Goal: Obtain resource: Obtain resource

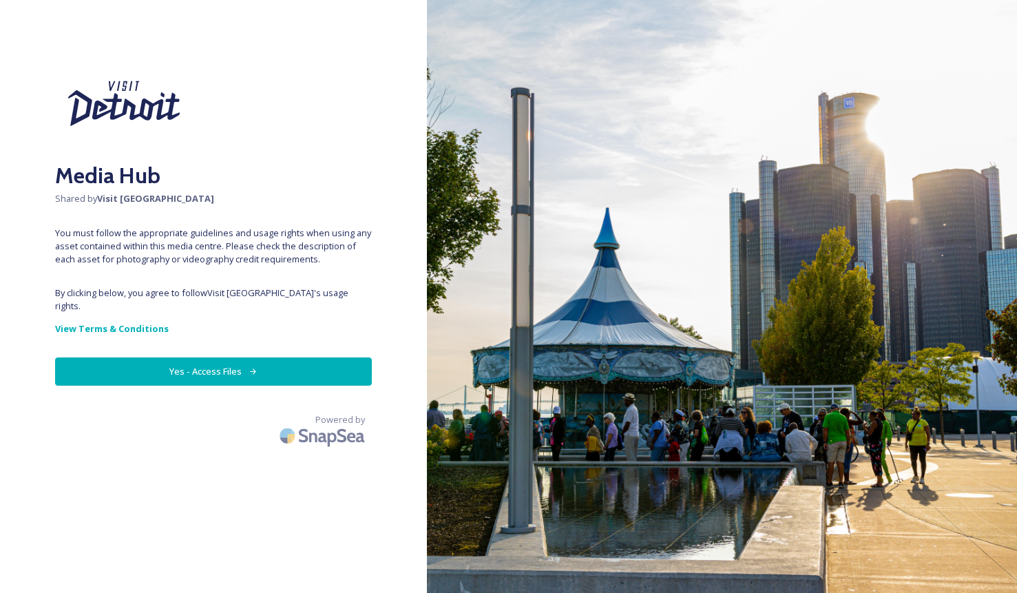
click at [151, 359] on button "Yes - Access Files" at bounding box center [213, 371] width 317 height 28
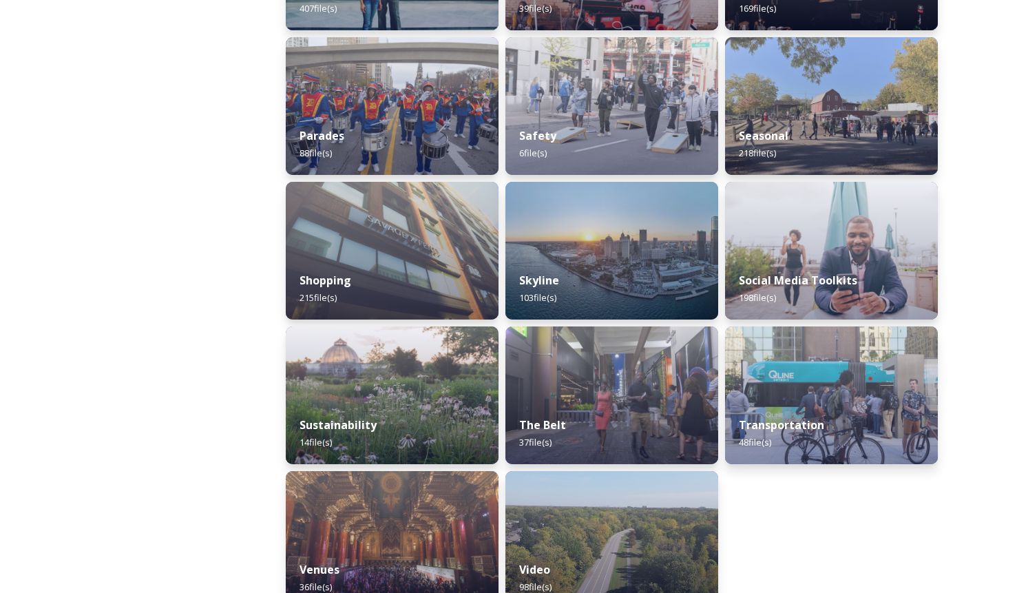
scroll to position [1187, 0]
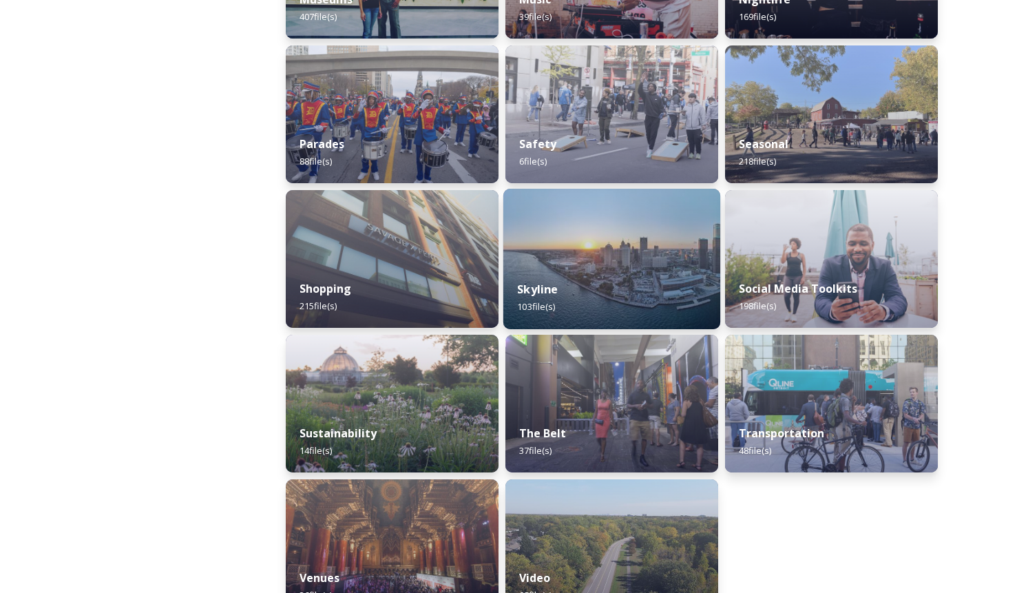
click at [668, 242] on img at bounding box center [611, 259] width 217 height 140
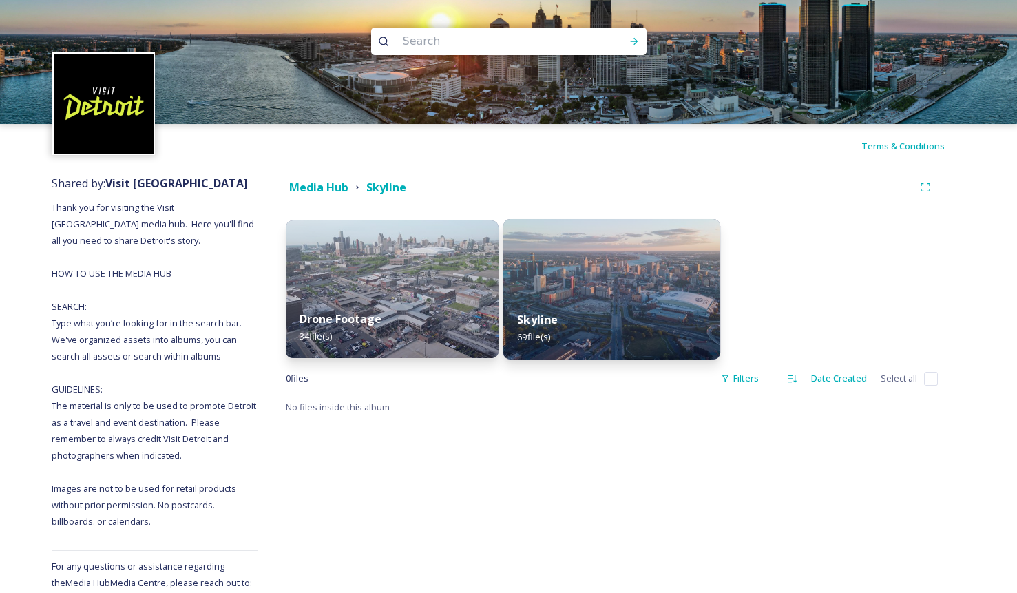
click at [660, 281] on img at bounding box center [611, 289] width 217 height 140
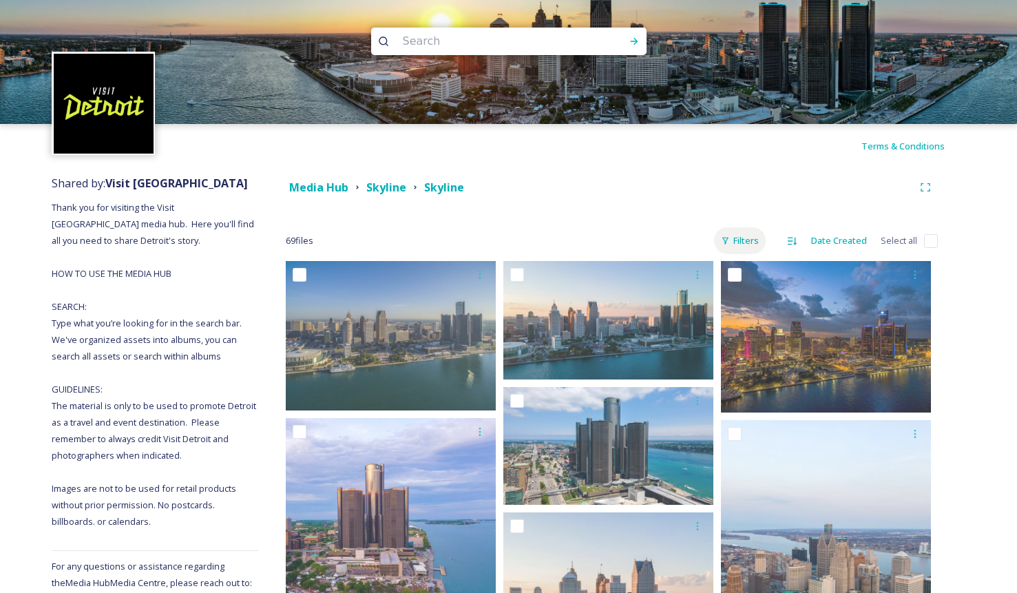
click at [752, 243] on div "Filters" at bounding box center [740, 240] width 52 height 27
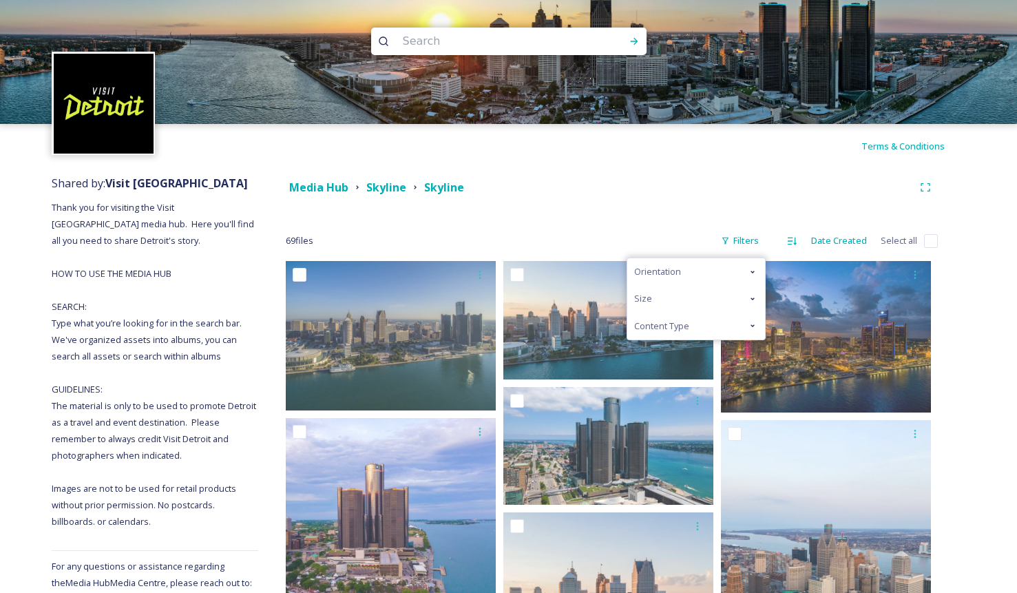
click at [705, 295] on div "Size" at bounding box center [696, 298] width 138 height 27
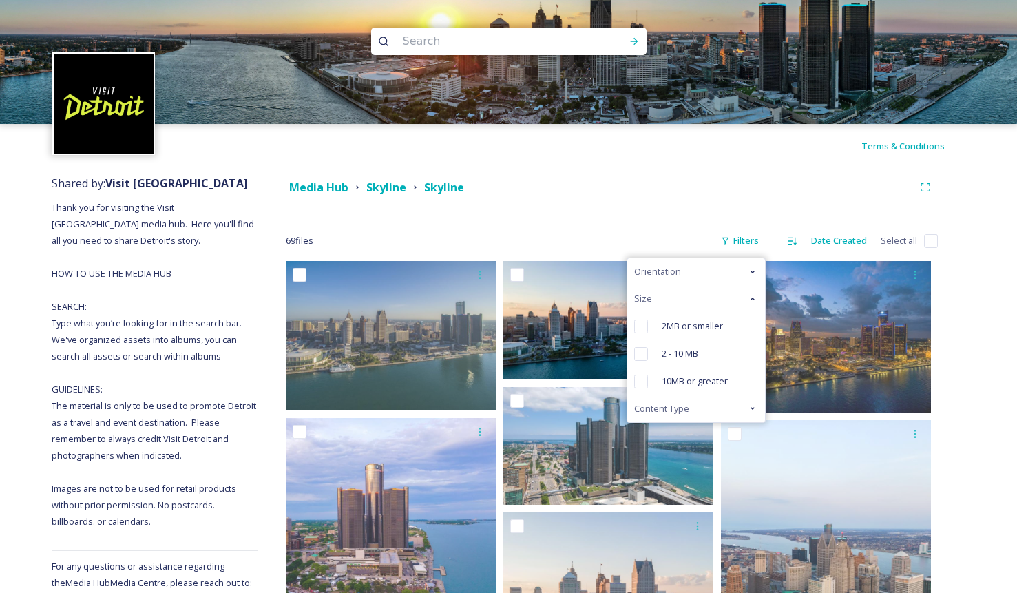
click at [703, 376] on span "10MB or greater" at bounding box center [694, 380] width 66 height 13
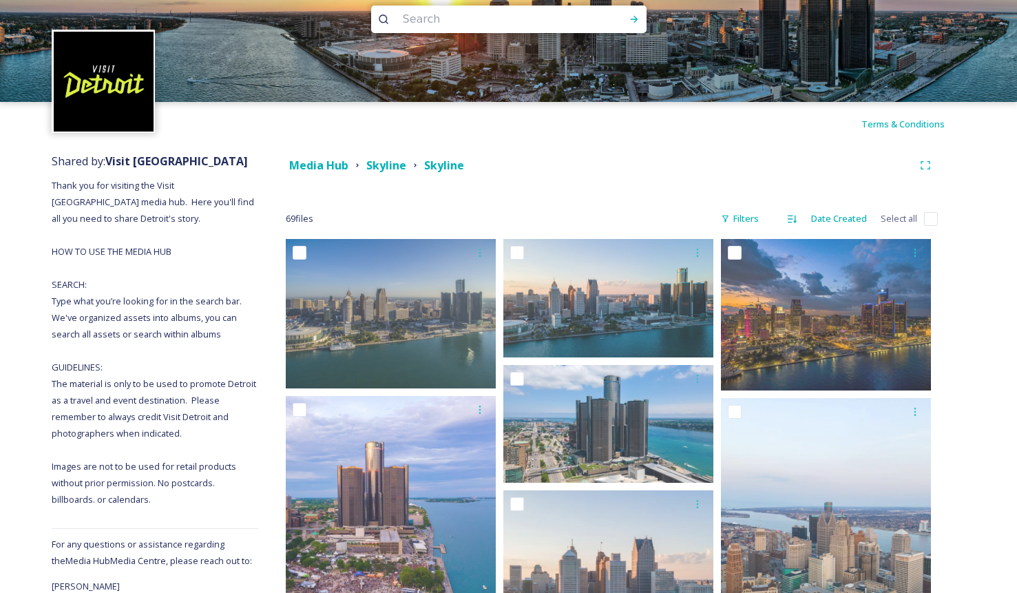
scroll to position [10, 0]
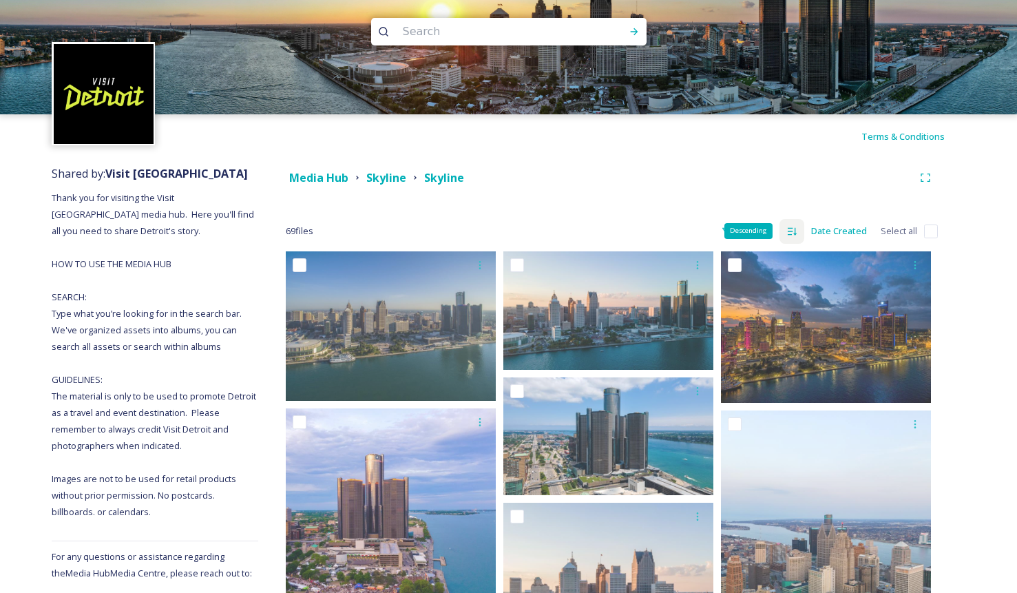
click at [796, 233] on icon at bounding box center [791, 231] width 9 height 8
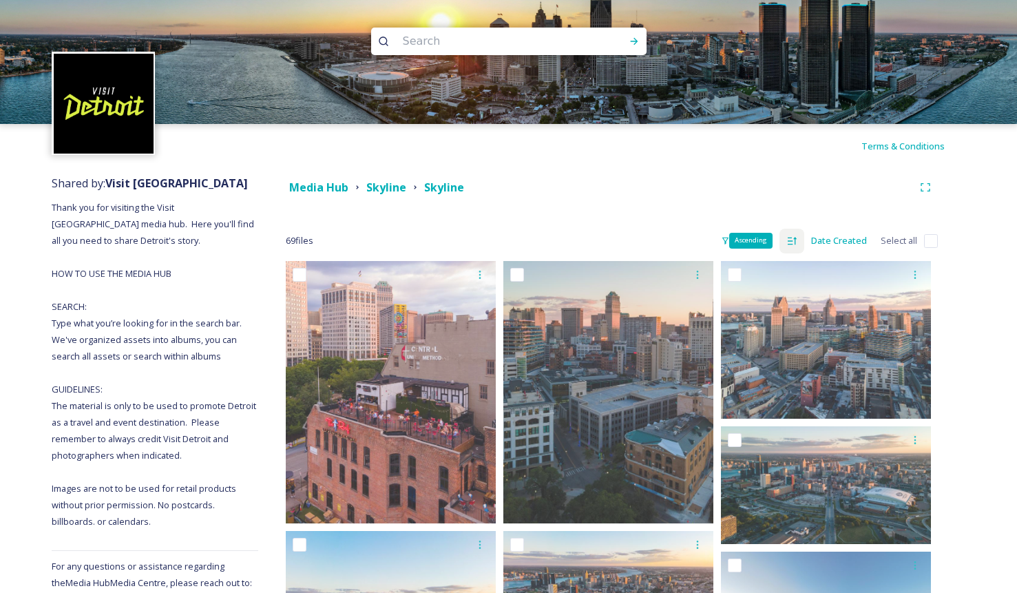
click at [795, 242] on icon at bounding box center [791, 240] width 11 height 11
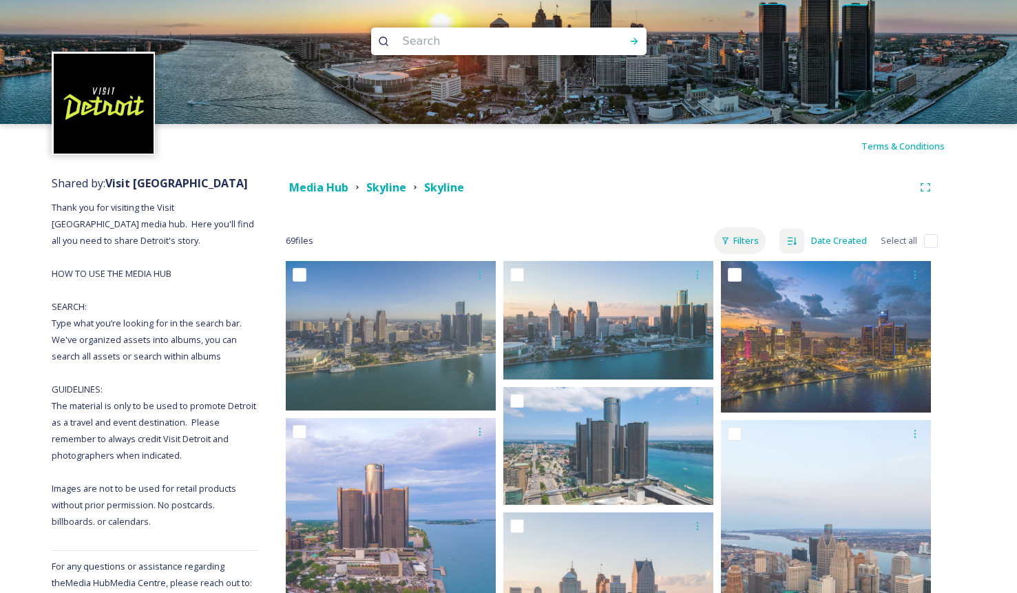
click at [738, 238] on div "Filters" at bounding box center [740, 240] width 52 height 27
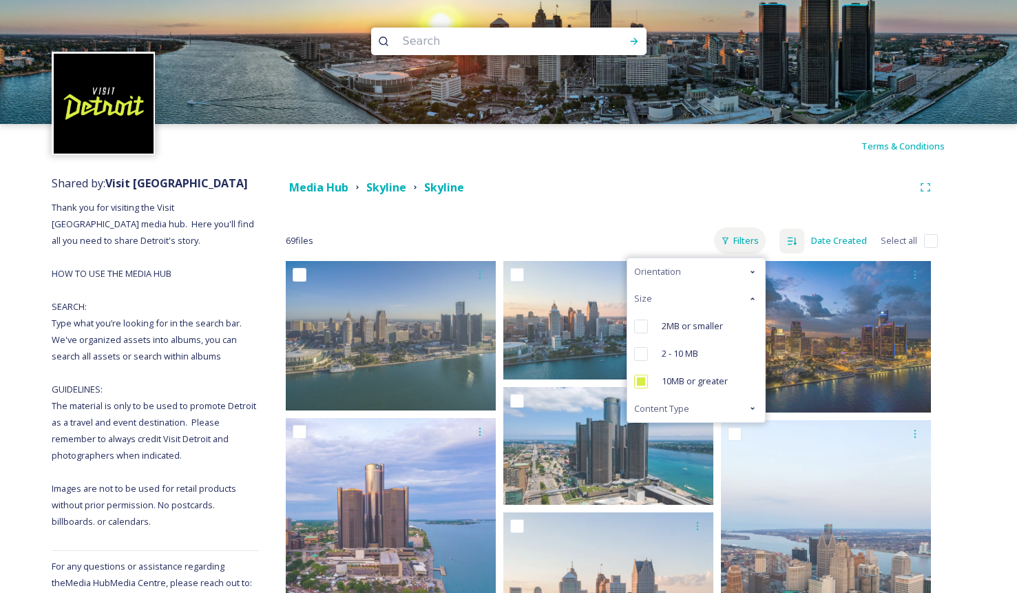
click at [739, 237] on div "Filters" at bounding box center [740, 240] width 52 height 27
click at [731, 271] on div "Orientation" at bounding box center [696, 271] width 138 height 27
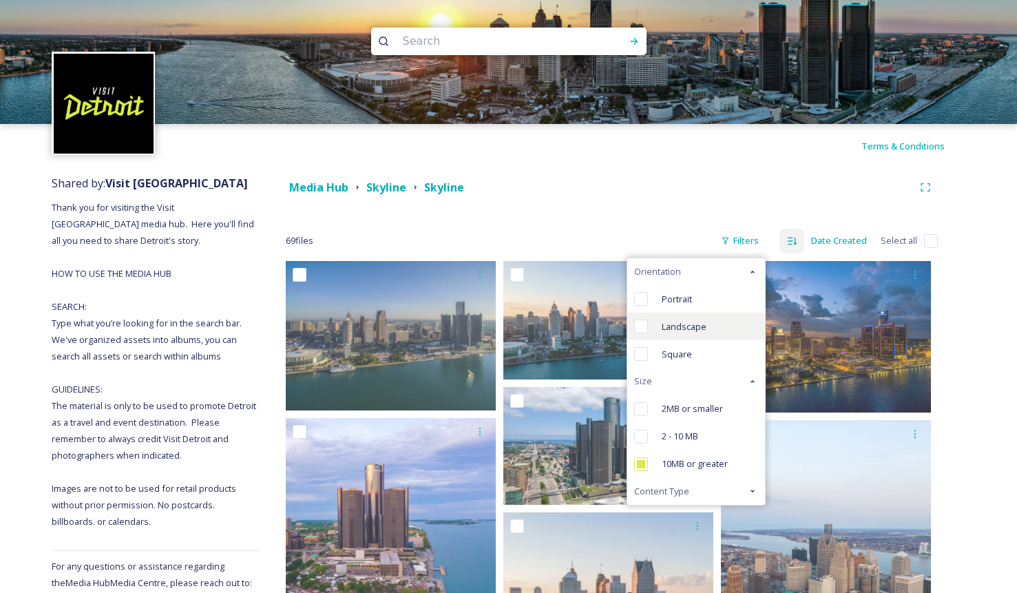
click at [643, 327] on input "checkbox" at bounding box center [641, 326] width 14 height 14
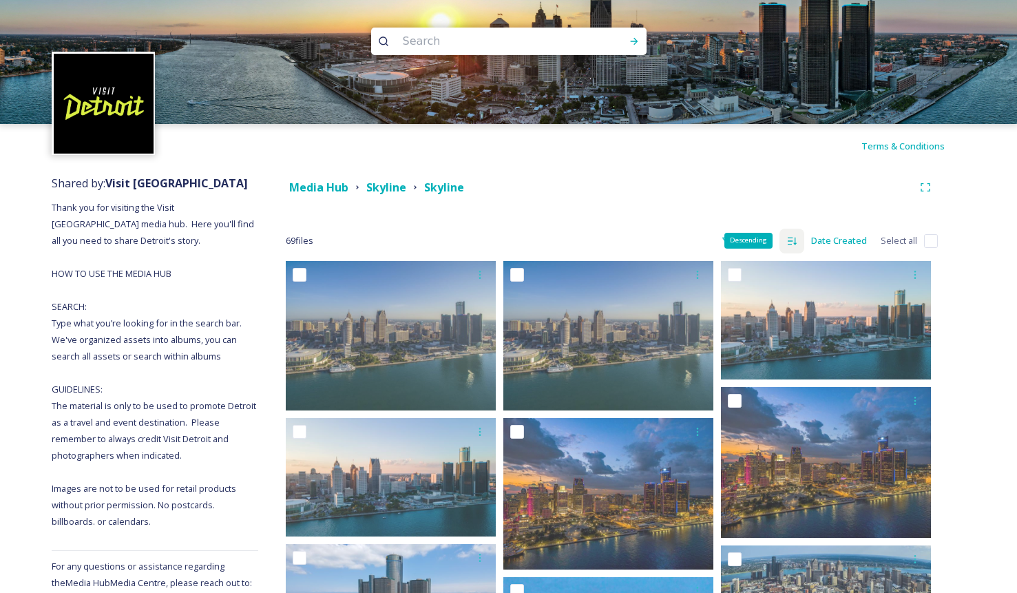
click at [795, 242] on icon at bounding box center [791, 241] width 9 height 8
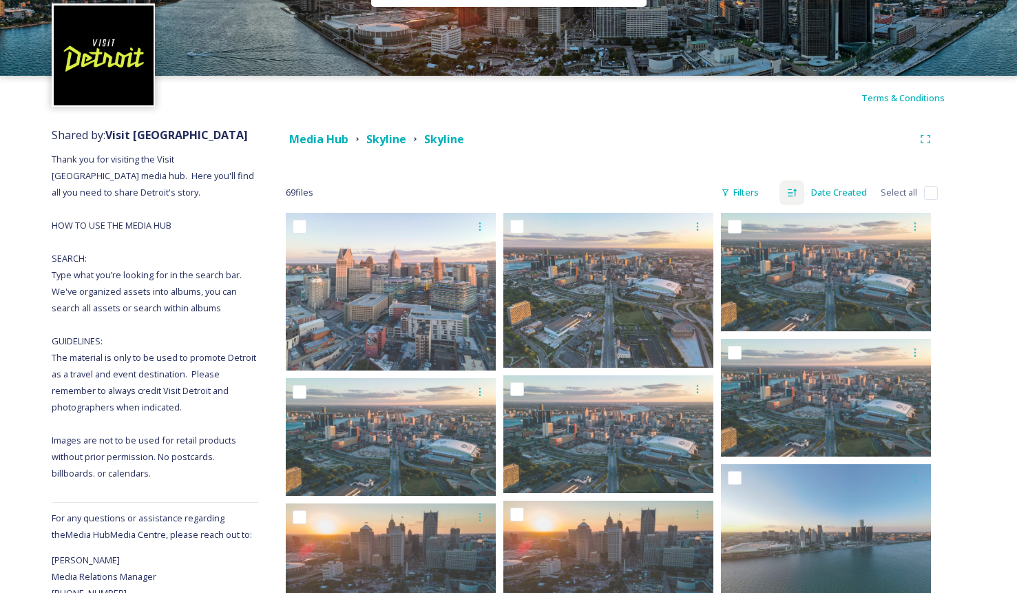
scroll to position [56, 0]
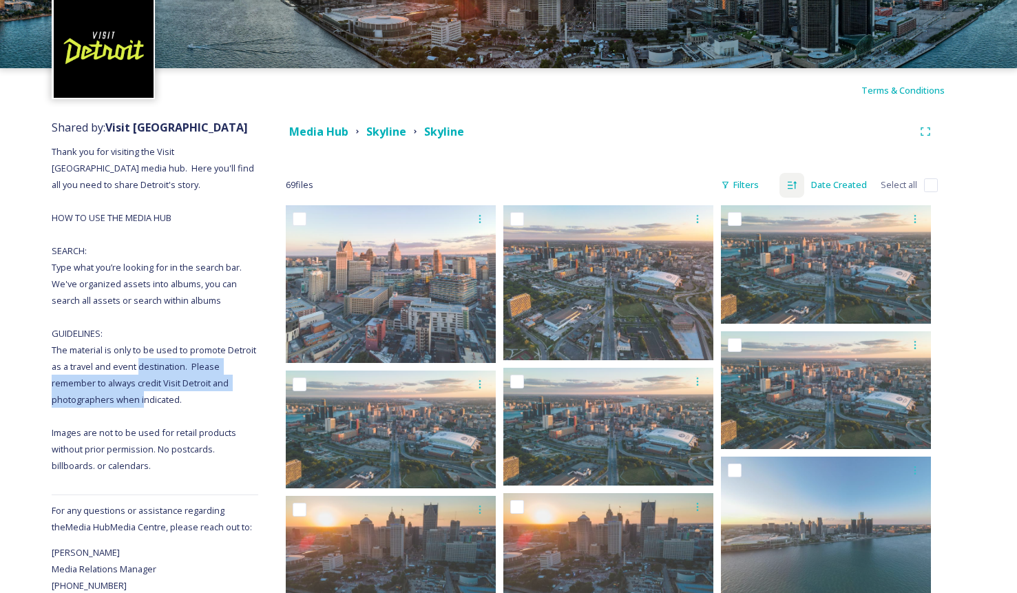
drag, startPoint x: 190, startPoint y: 403, endPoint x: 178, endPoint y: 358, distance: 46.2
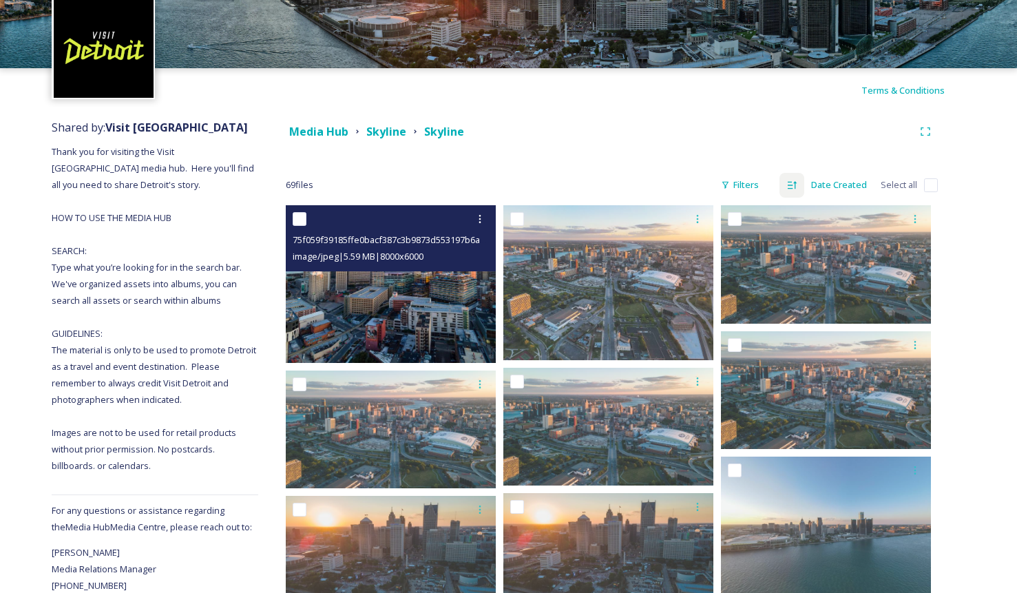
click at [312, 287] on img at bounding box center [391, 284] width 210 height 158
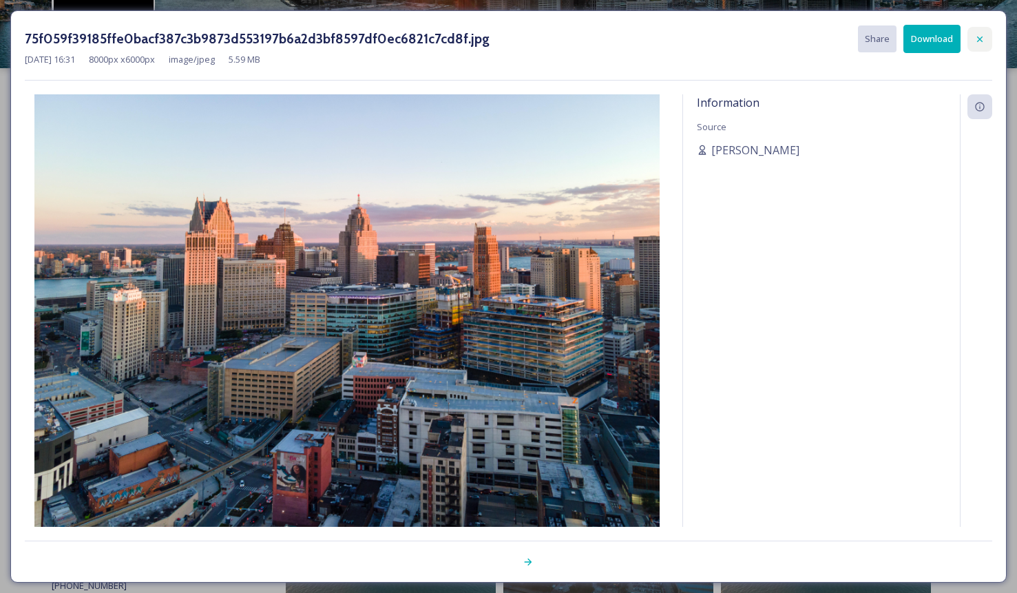
click at [983, 37] on icon at bounding box center [979, 39] width 11 height 11
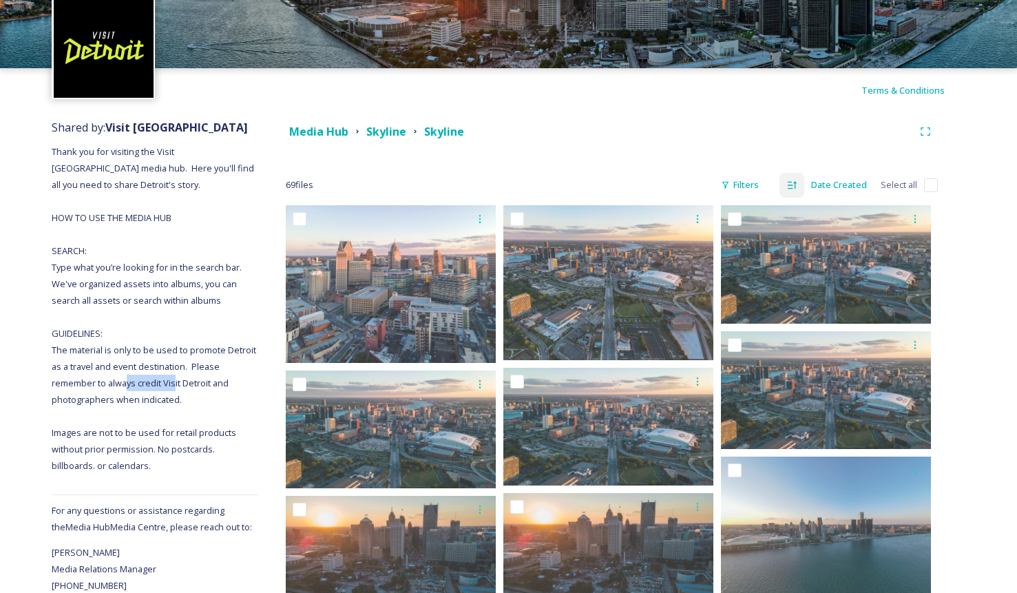
drag, startPoint x: 164, startPoint y: 381, endPoint x: 211, endPoint y: 382, distance: 47.5
click at [211, 382] on span "Thank you for visiting the Visit [GEOGRAPHIC_DATA] media hub. Here you'll find …" at bounding box center [155, 308] width 206 height 326
copy span "Visit [GEOGRAPHIC_DATA]"
